Goal: Transaction & Acquisition: Download file/media

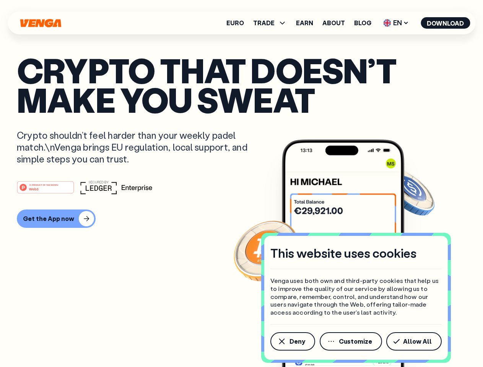
click at [241, 183] on div "#1 PRODUCT OF THE MONTH Web3" at bounding box center [241, 187] width 449 height 14
click at [292, 341] on span "Deny" at bounding box center [297, 341] width 16 height 6
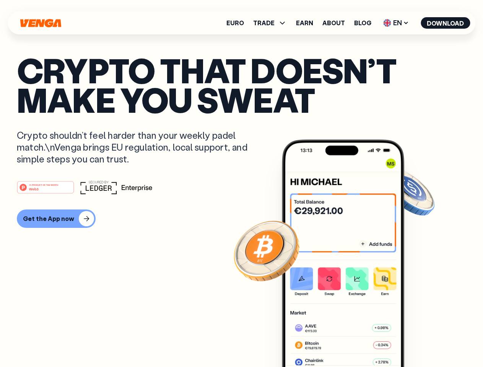
click at [351, 341] on img at bounding box center [343, 267] width 122 height 256
click at [415, 341] on article "Crypto that doesn’t make you sweat Crypto shouldn’t feel harder than your weekl…" at bounding box center [241, 198] width 449 height 287
click at [272, 23] on span "TRADE" at bounding box center [263, 23] width 21 height 6
click at [396, 23] on span "EN" at bounding box center [395, 23] width 31 height 12
click at [445, 23] on button "Download" at bounding box center [444, 22] width 49 height 11
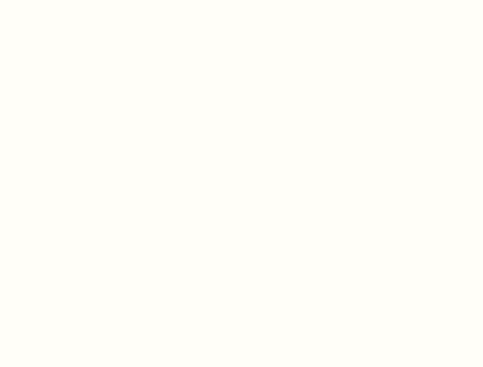
click at [55, 0] on html "This website uses cookies Venga uses both own and third-party cookies that help…" at bounding box center [241, 0] width 483 height 0
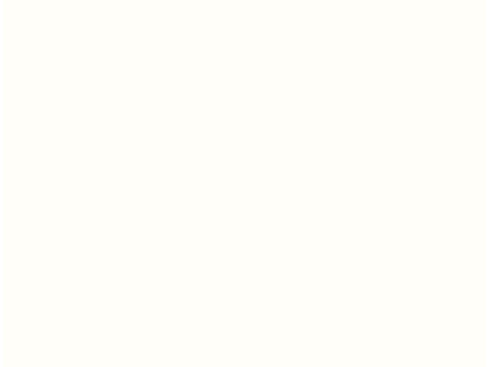
click at [47, 0] on html "This website uses cookies Venga uses both own and third-party cookies that help…" at bounding box center [241, 0] width 483 height 0
